Goal: Complete application form: Complete application form

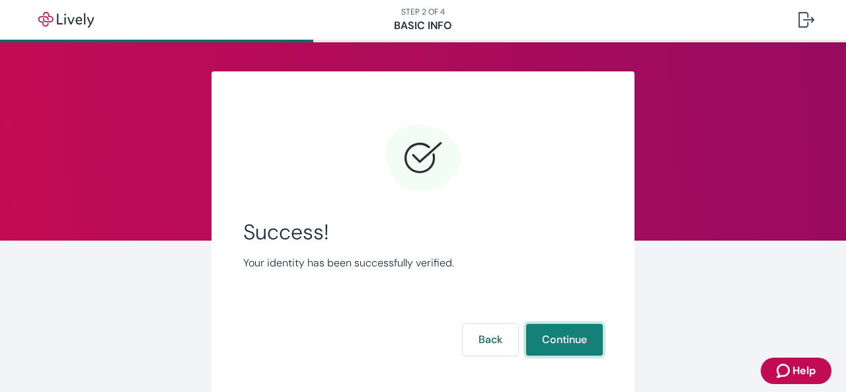
click at [555, 344] on button "Continue" at bounding box center [564, 340] width 77 height 32
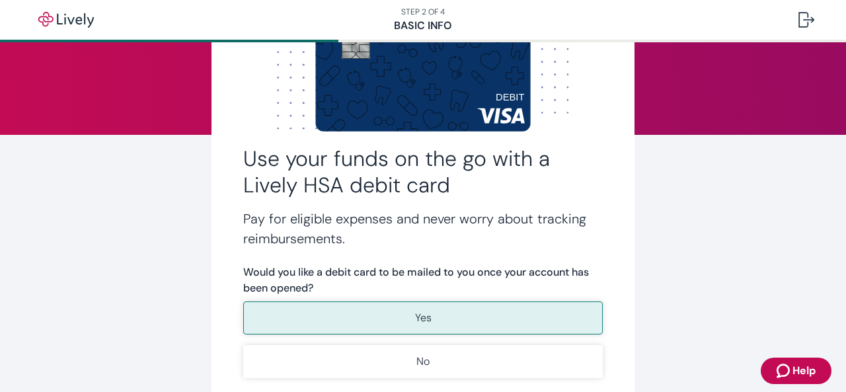
scroll to position [114, 0]
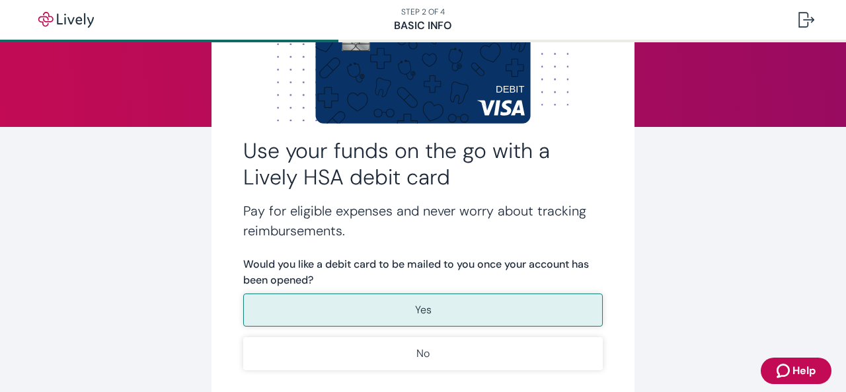
click at [458, 313] on button "Yes" at bounding box center [423, 310] width 360 height 33
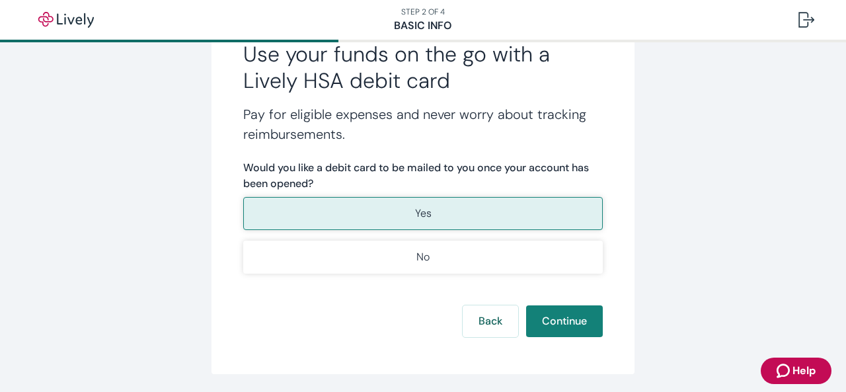
scroll to position [227, 0]
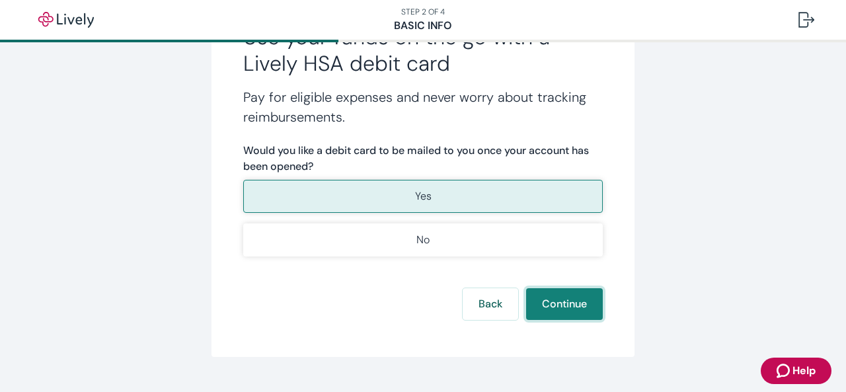
click at [569, 305] on button "Continue" at bounding box center [564, 304] width 77 height 32
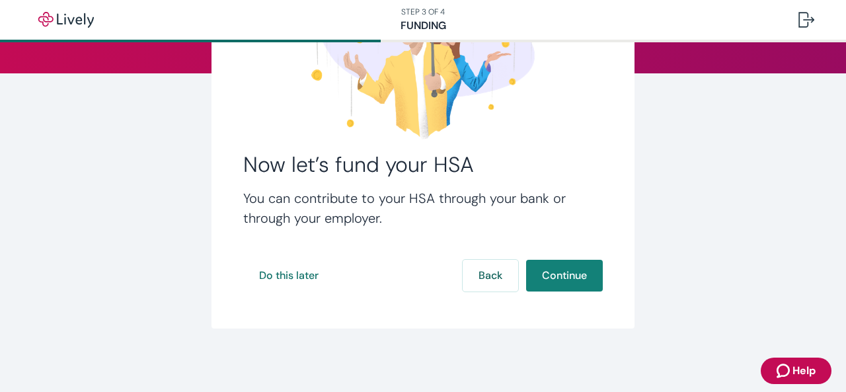
scroll to position [167, 0]
click at [551, 273] on button "Continue" at bounding box center [564, 276] width 77 height 32
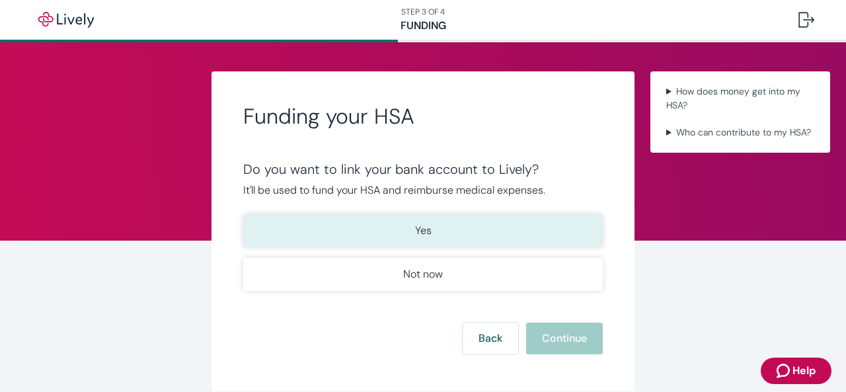
click at [278, 231] on button "Yes" at bounding box center [423, 230] width 360 height 33
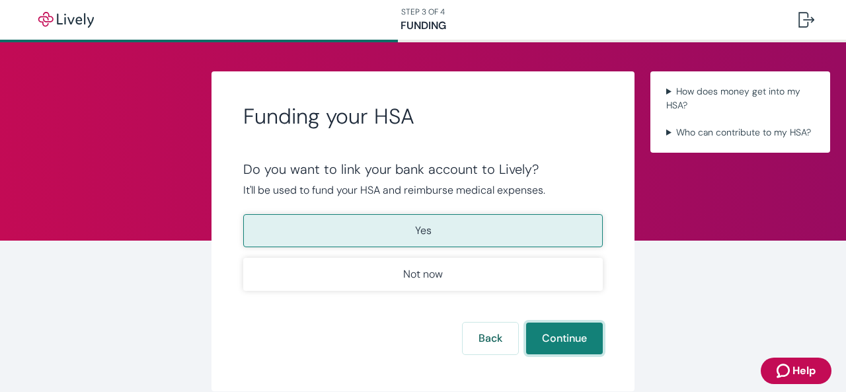
click at [543, 342] on button "Continue" at bounding box center [564, 339] width 77 height 32
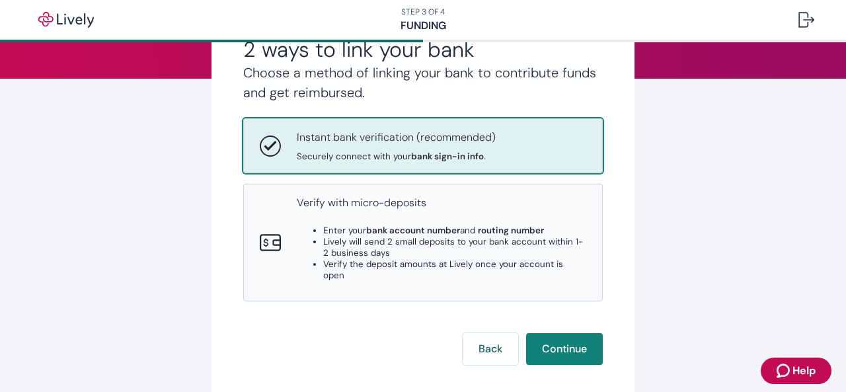
scroll to position [171, 0]
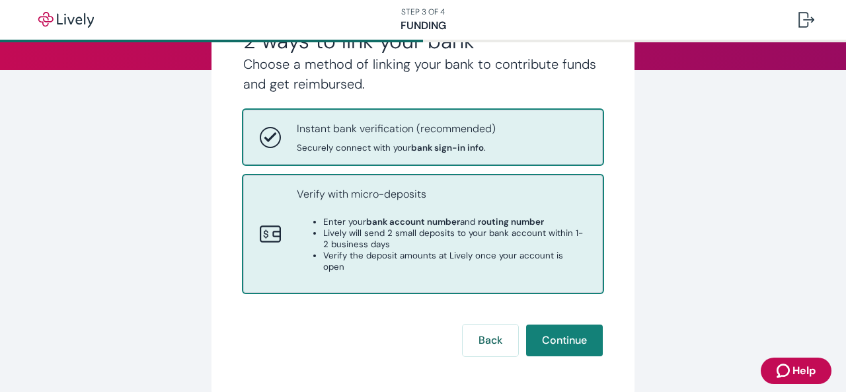
click at [413, 264] on div "Verify with micro-deposits Enter your bank account number and routing number Li…" at bounding box center [442, 233] width 290 height 95
click at [538, 152] on div "Instant bank verification (recommended) Securely connect with your bank sign-in…" at bounding box center [442, 137] width 290 height 32
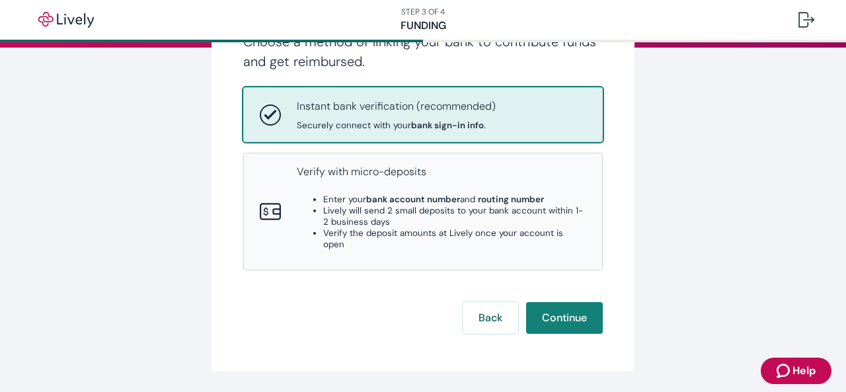
scroll to position [201, 0]
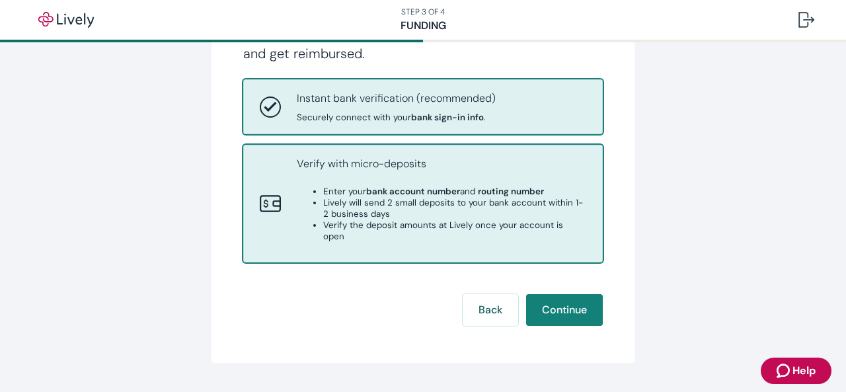
click at [350, 219] on li "Lively will send 2 small deposits to your bank account within 1-2 business days" at bounding box center [454, 208] width 263 height 22
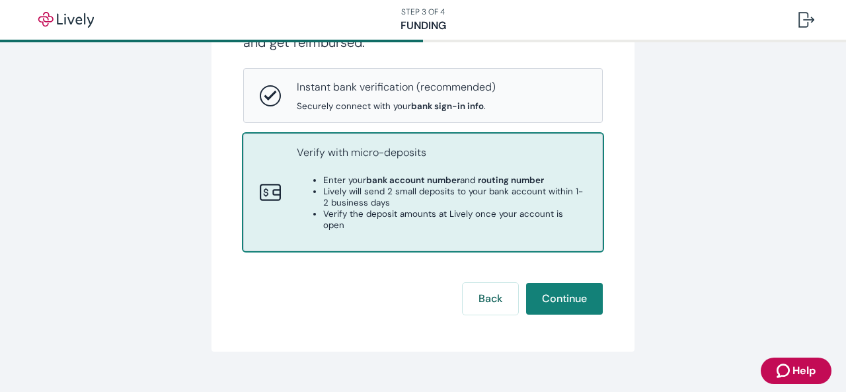
scroll to position [223, 0]
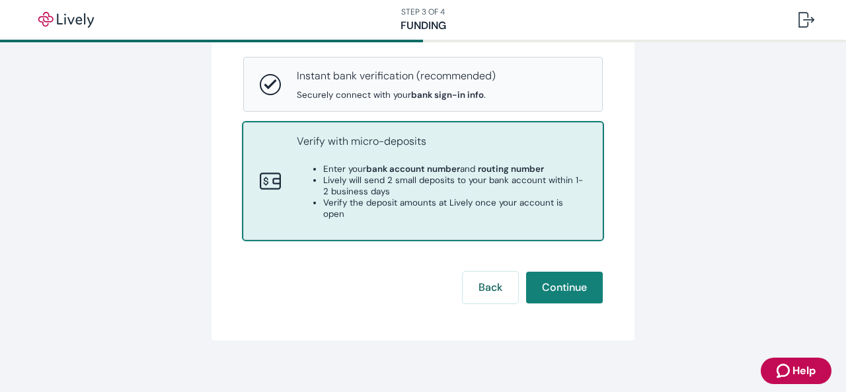
click at [655, 295] on div "2 ways to link your bank Choose a method of linking your bank to contribute fun…" at bounding box center [423, 94] width 635 height 493
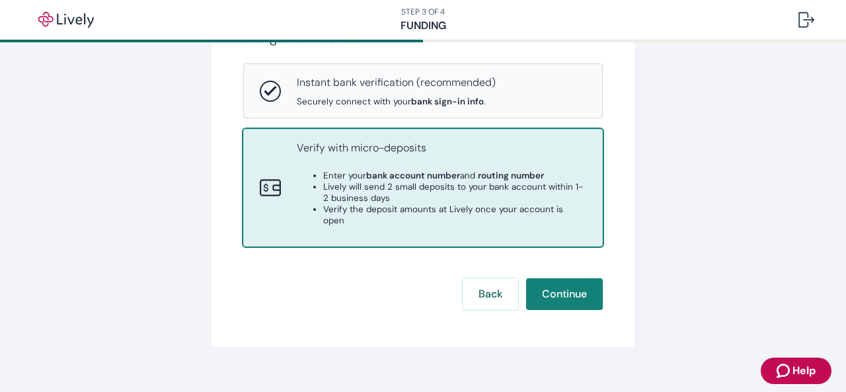
scroll to position [222, 0]
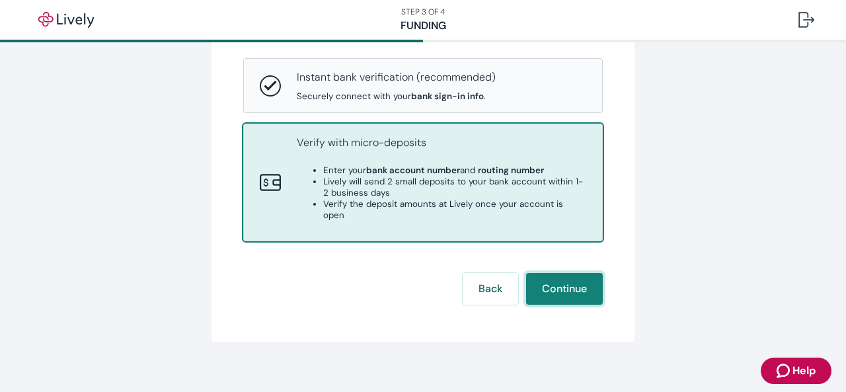
click at [549, 288] on button "Continue" at bounding box center [564, 289] width 77 height 32
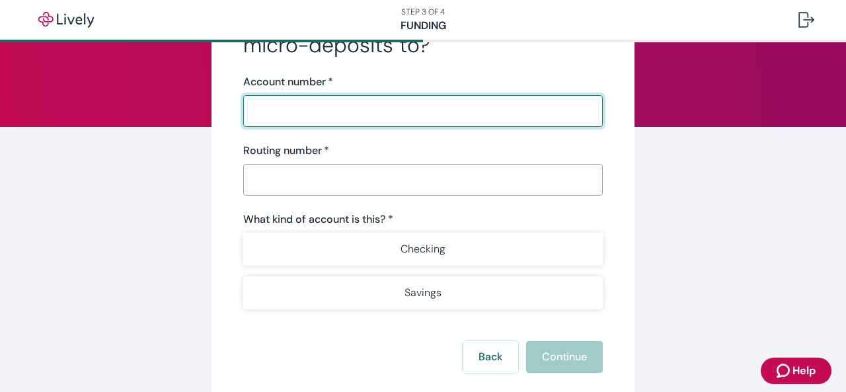
scroll to position [97, 0]
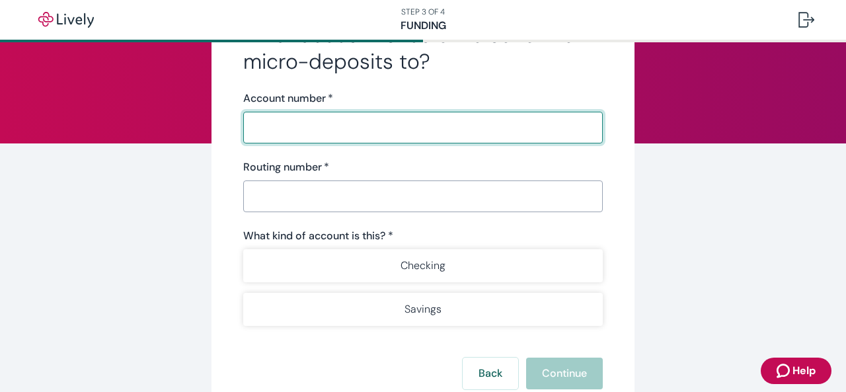
click at [348, 130] on input "Account number   *" at bounding box center [423, 127] width 360 height 26
type input "8870206201"
click at [292, 197] on input "Routing number   *" at bounding box center [423, 196] width 360 height 26
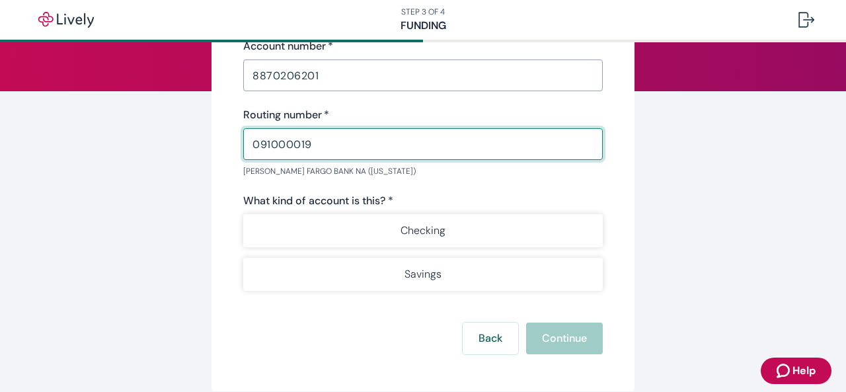
scroll to position [157, 0]
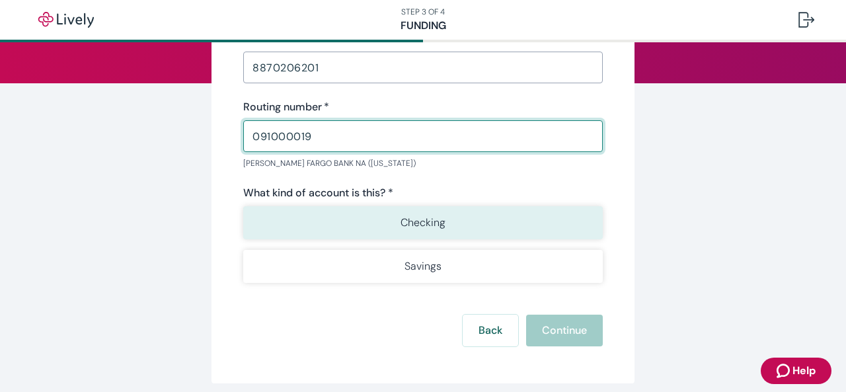
type input "091000019"
click at [441, 224] on button "Checking" at bounding box center [423, 222] width 360 height 33
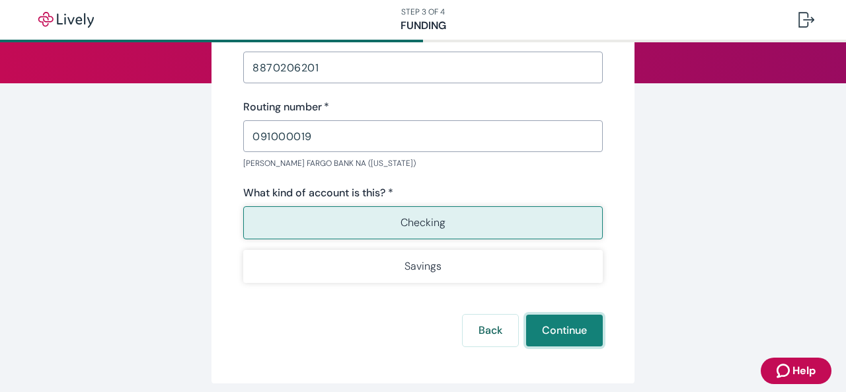
click at [563, 330] on button "Continue" at bounding box center [564, 331] width 77 height 32
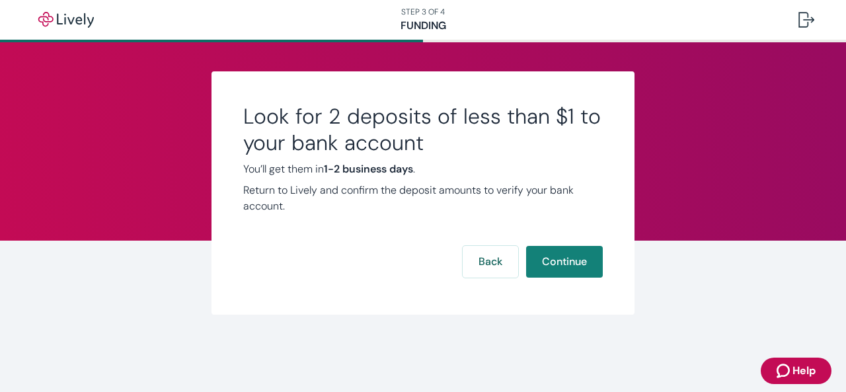
scroll to position [0, 0]
click at [559, 259] on button "Continue" at bounding box center [564, 262] width 77 height 32
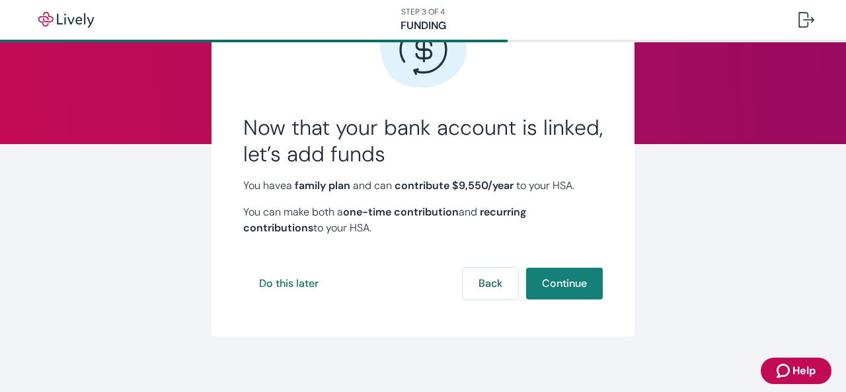
scroll to position [104, 0]
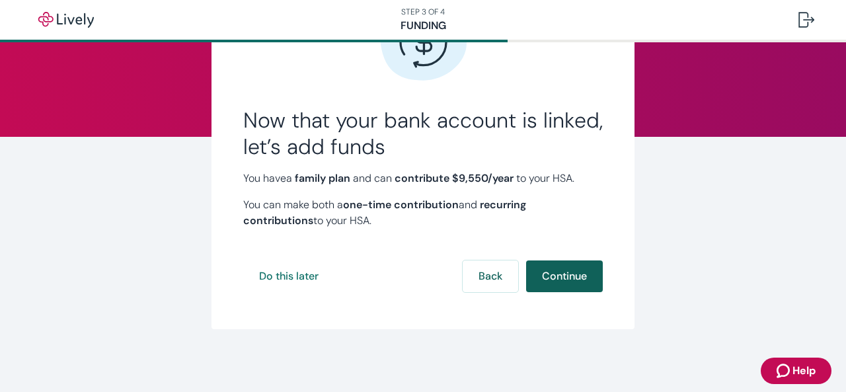
click at [565, 277] on button "Continue" at bounding box center [564, 276] width 77 height 32
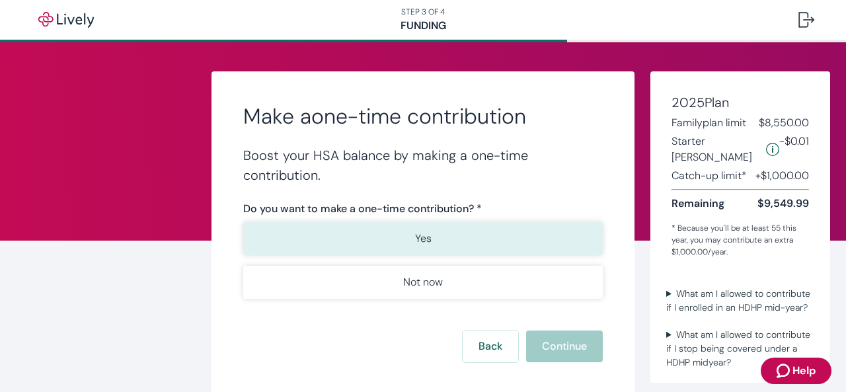
click at [444, 245] on button "Yes" at bounding box center [423, 238] width 360 height 33
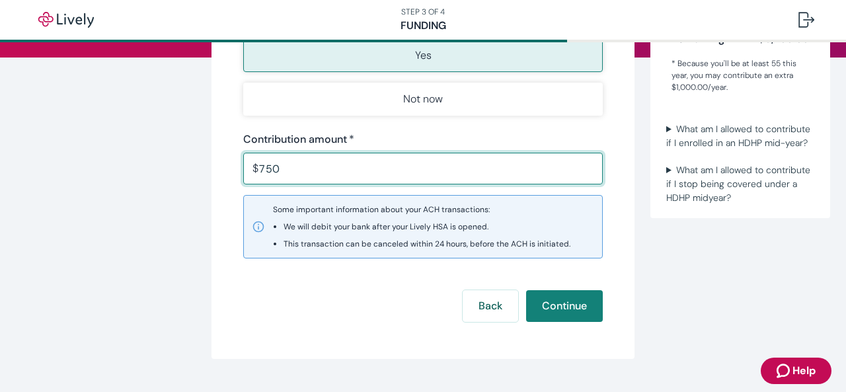
scroll to position [189, 0]
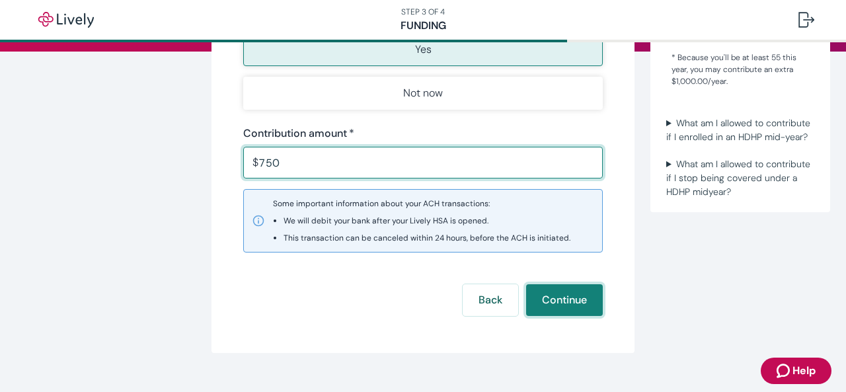
click at [561, 301] on button "Continue" at bounding box center [564, 300] width 77 height 32
type input "750.00"
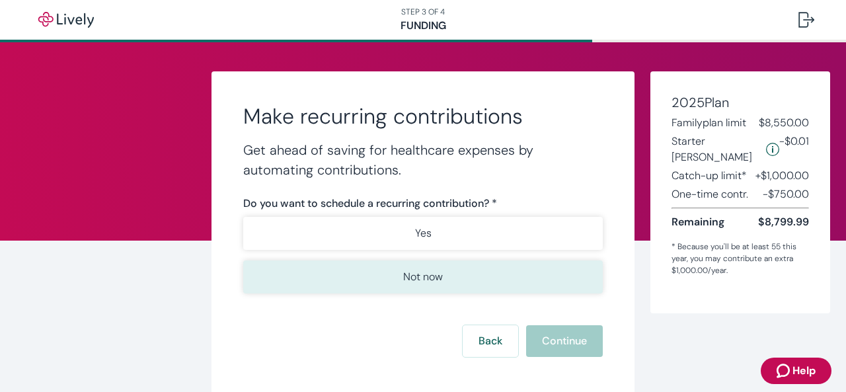
click at [486, 284] on button "Not now" at bounding box center [423, 276] width 360 height 33
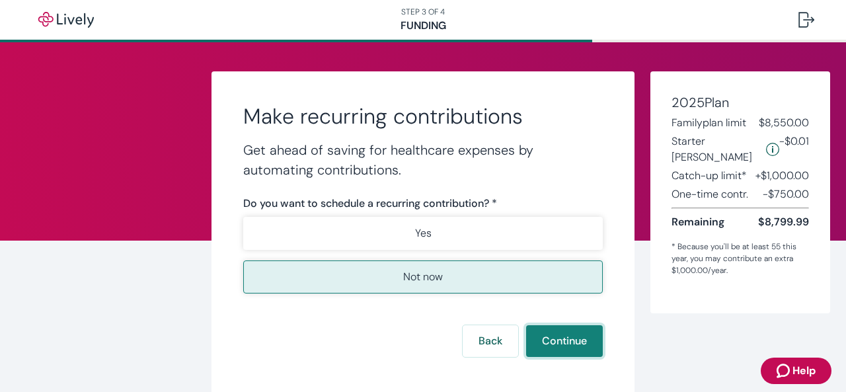
click at [563, 342] on button "Continue" at bounding box center [564, 341] width 77 height 32
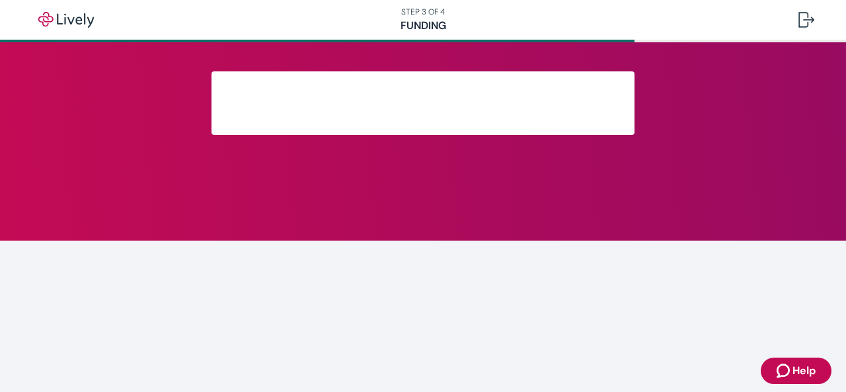
scroll to position [157, 0]
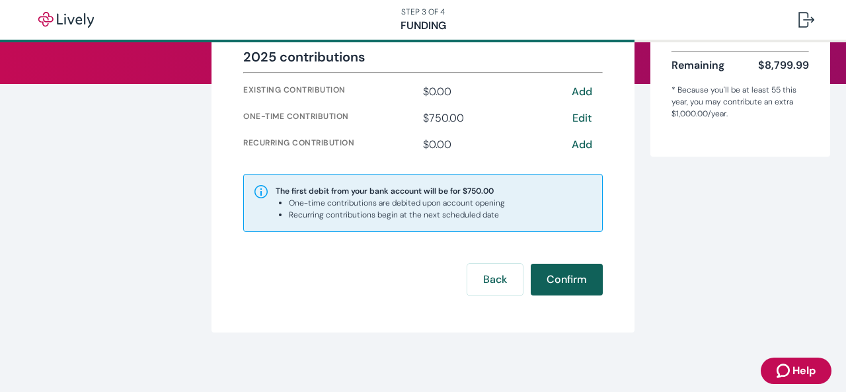
click at [566, 278] on button "Confirm" at bounding box center [567, 280] width 72 height 32
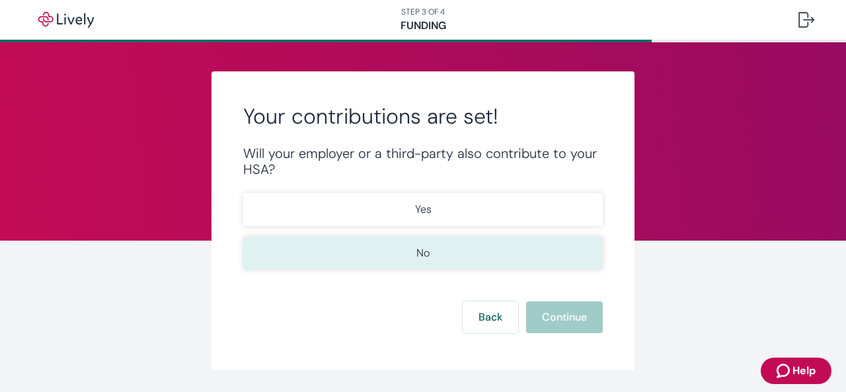
click at [460, 257] on button "No" at bounding box center [423, 253] width 360 height 33
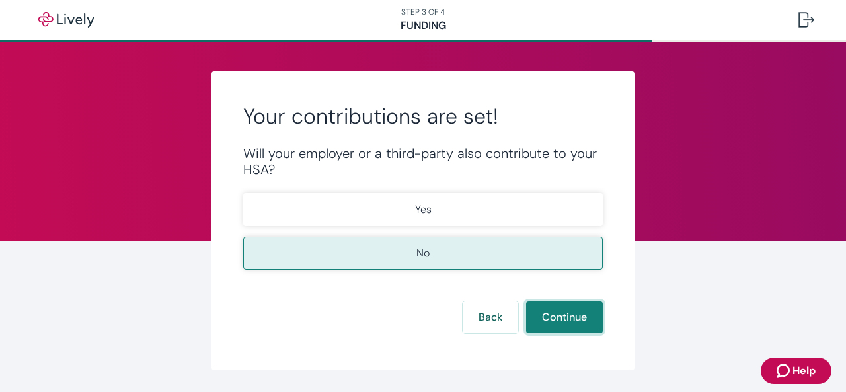
click at [559, 329] on button "Continue" at bounding box center [564, 317] width 77 height 32
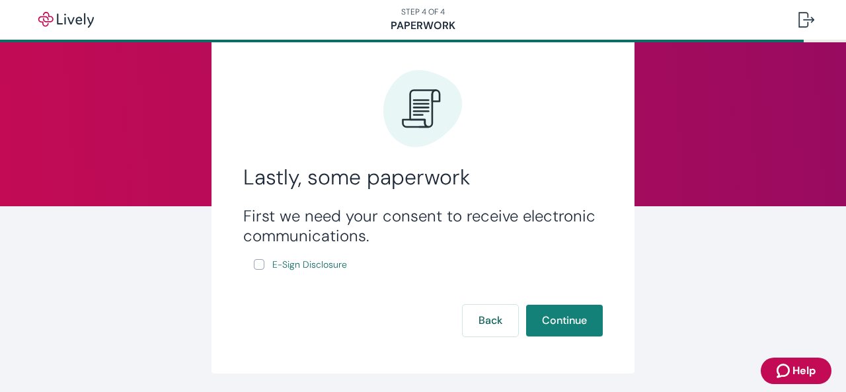
scroll to position [79, 0]
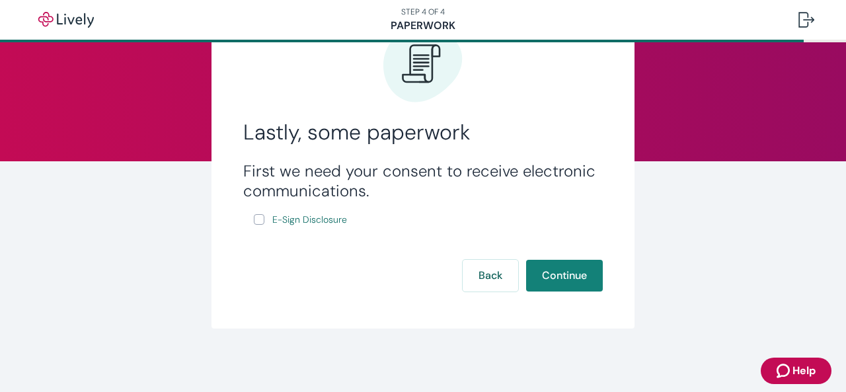
click at [254, 222] on input "E-Sign Disclosure" at bounding box center [259, 219] width 11 height 11
checkbox input "true"
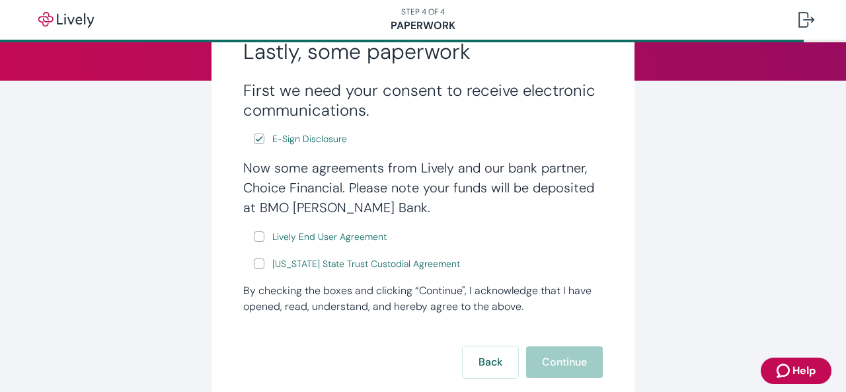
scroll to position [163, 0]
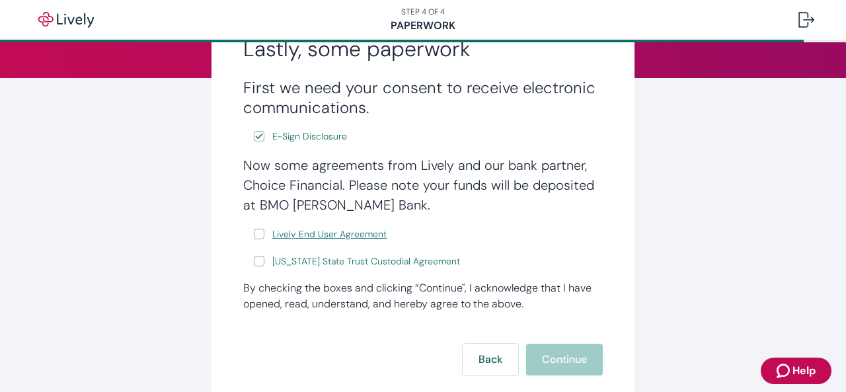
click at [333, 240] on span "Lively End User Agreement" at bounding box center [329, 234] width 114 height 14
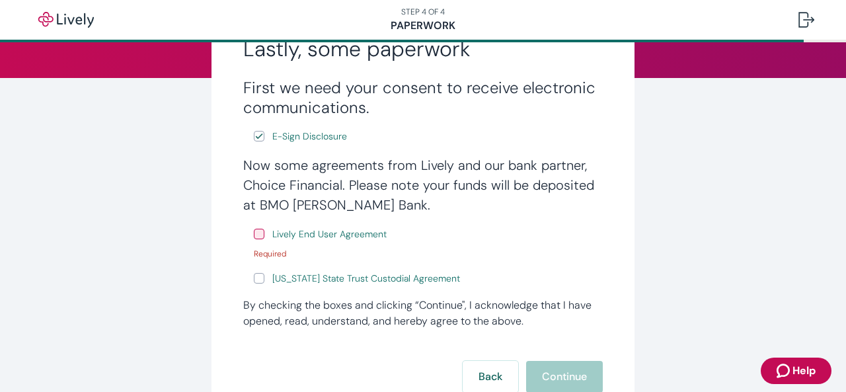
click at [257, 235] on input "Lively End User Agreement" at bounding box center [259, 234] width 11 height 11
checkbox input "true"
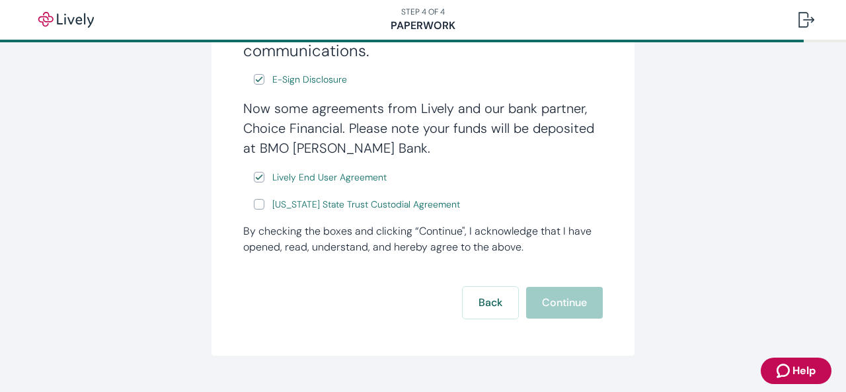
scroll to position [220, 0]
click at [356, 206] on span "[US_STATE] State Trust Custodial Agreement" at bounding box center [366, 205] width 188 height 14
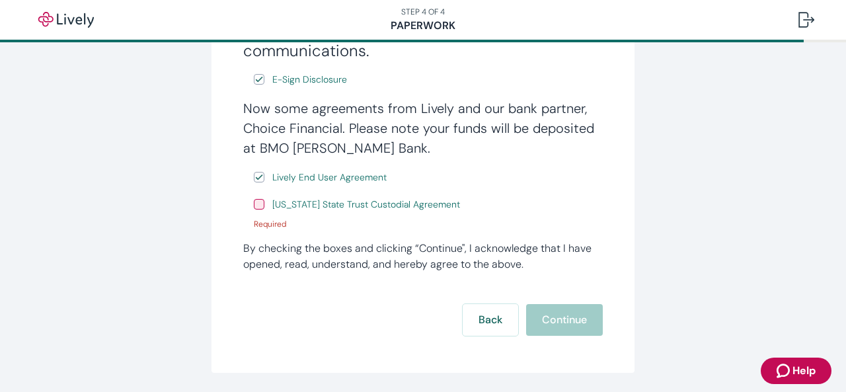
click at [255, 201] on input "[US_STATE] State Trust Custodial Agreement" at bounding box center [259, 204] width 11 height 11
checkbox input "true"
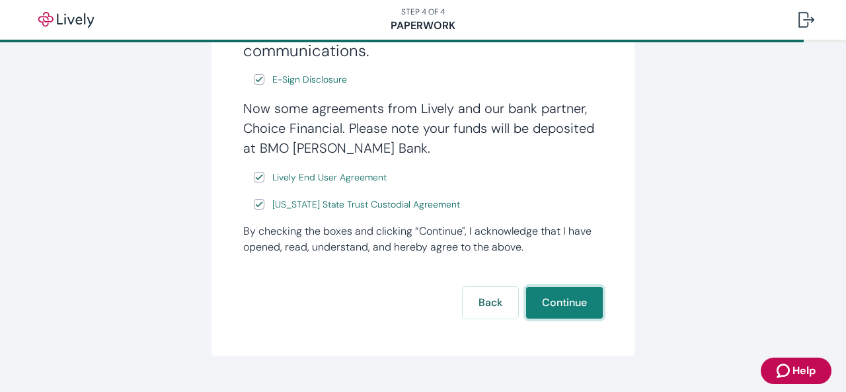
click at [561, 300] on button "Continue" at bounding box center [564, 303] width 77 height 32
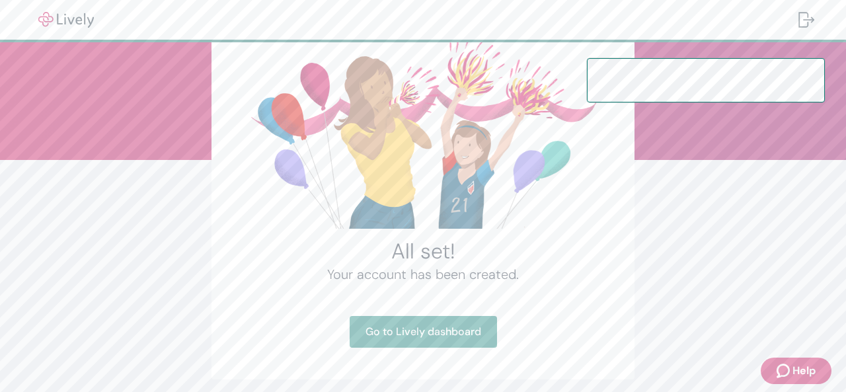
scroll to position [132, 0]
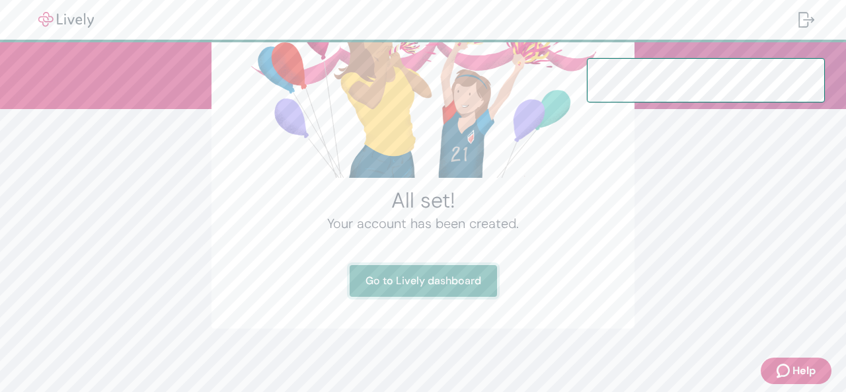
click at [434, 284] on link "Go to Lively dashboard" at bounding box center [423, 281] width 147 height 32
